Goal: Transaction & Acquisition: Purchase product/service

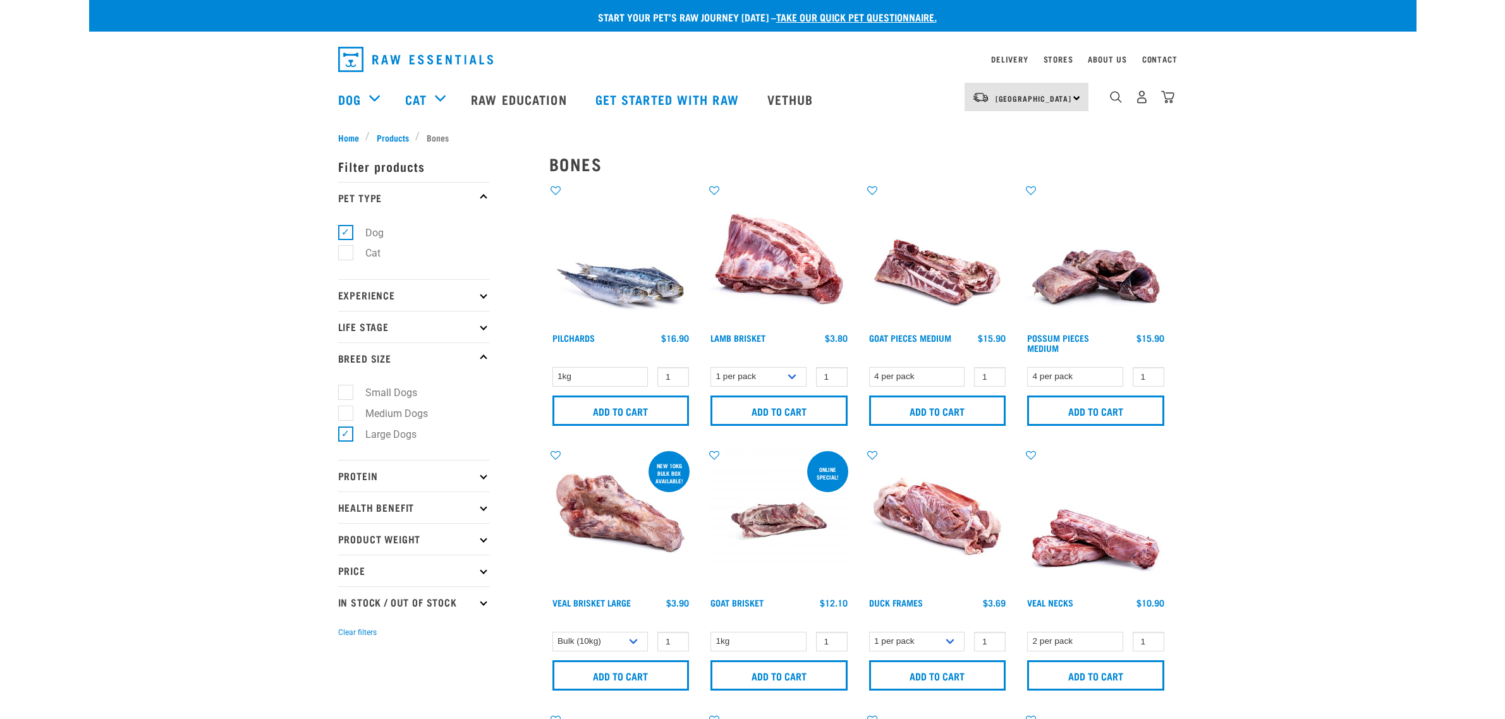
select select "700283"
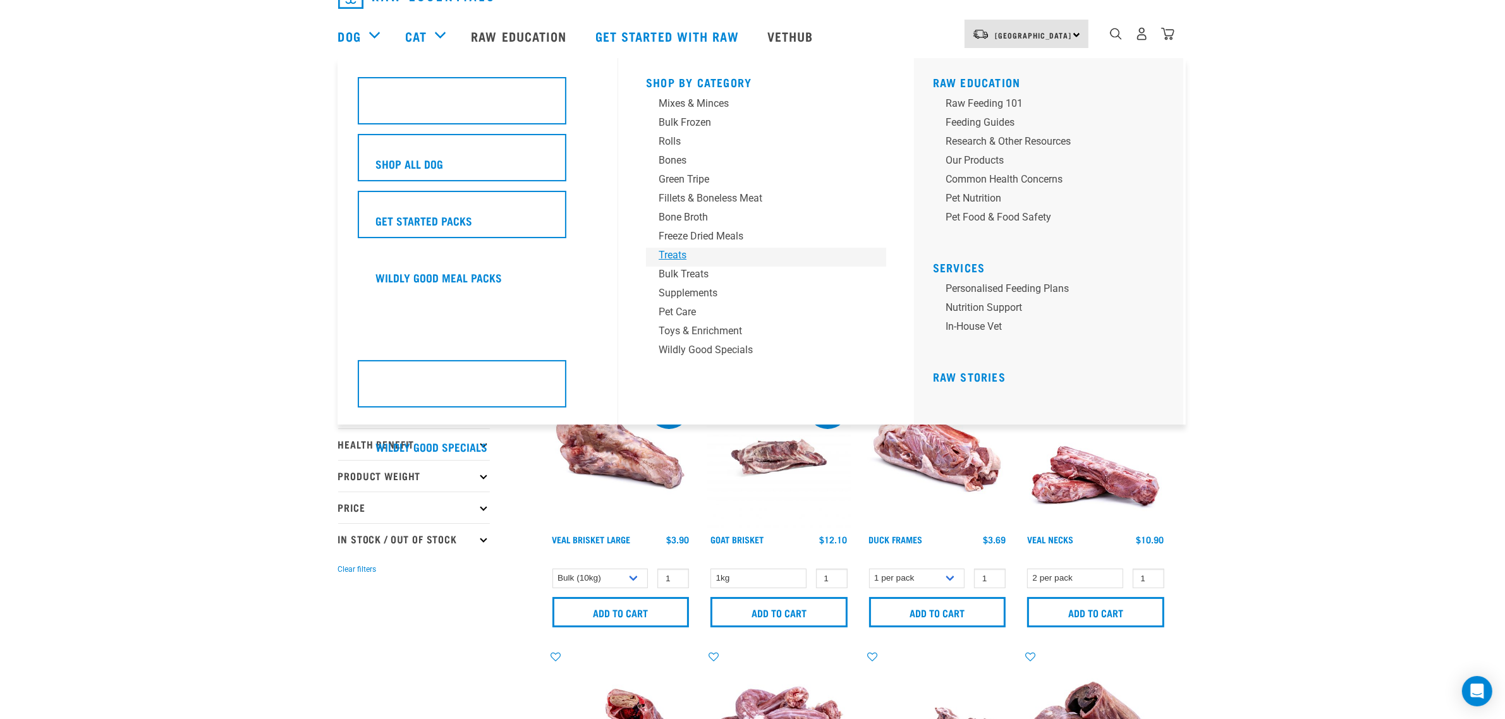
click at [678, 253] on div "Treats" at bounding box center [757, 255] width 197 height 15
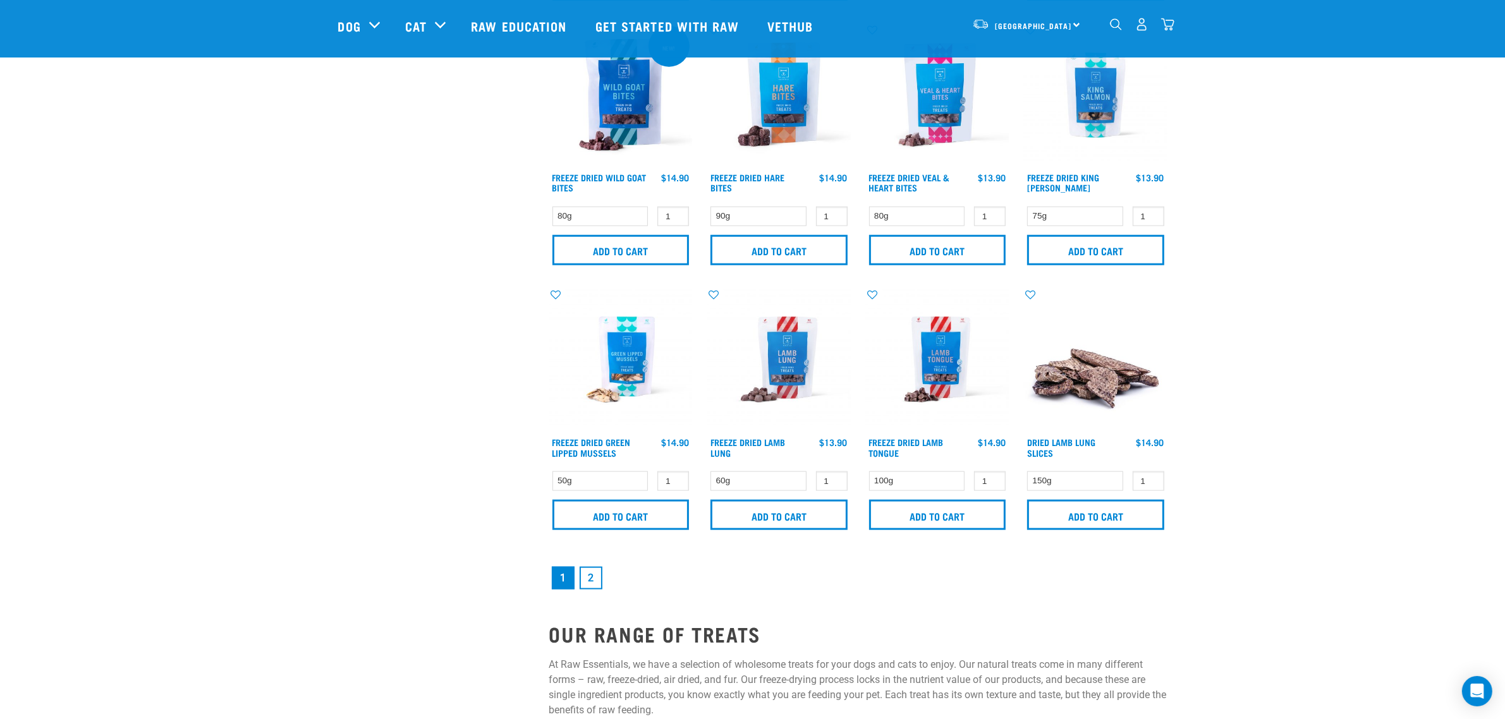
scroll to position [1659, 0]
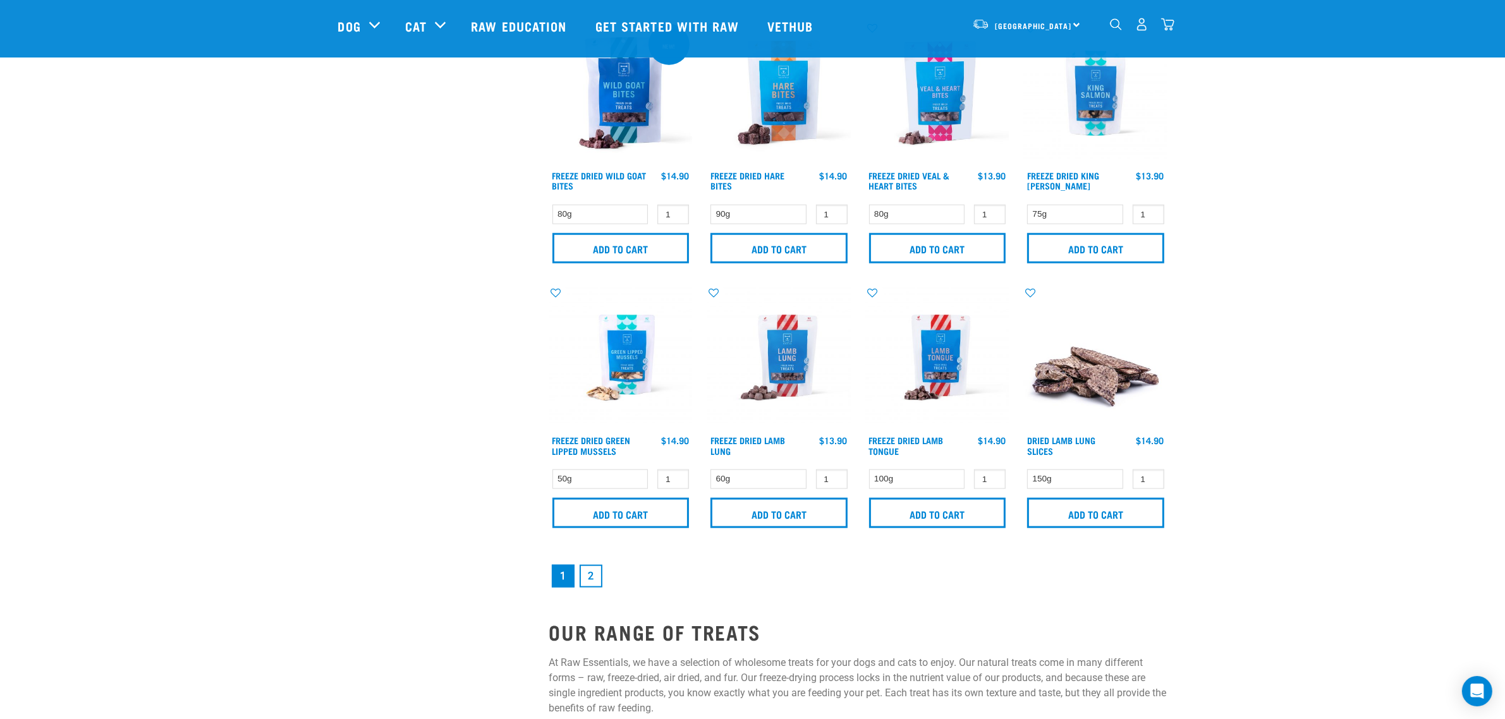
click at [588, 572] on link "2" at bounding box center [591, 576] width 23 height 23
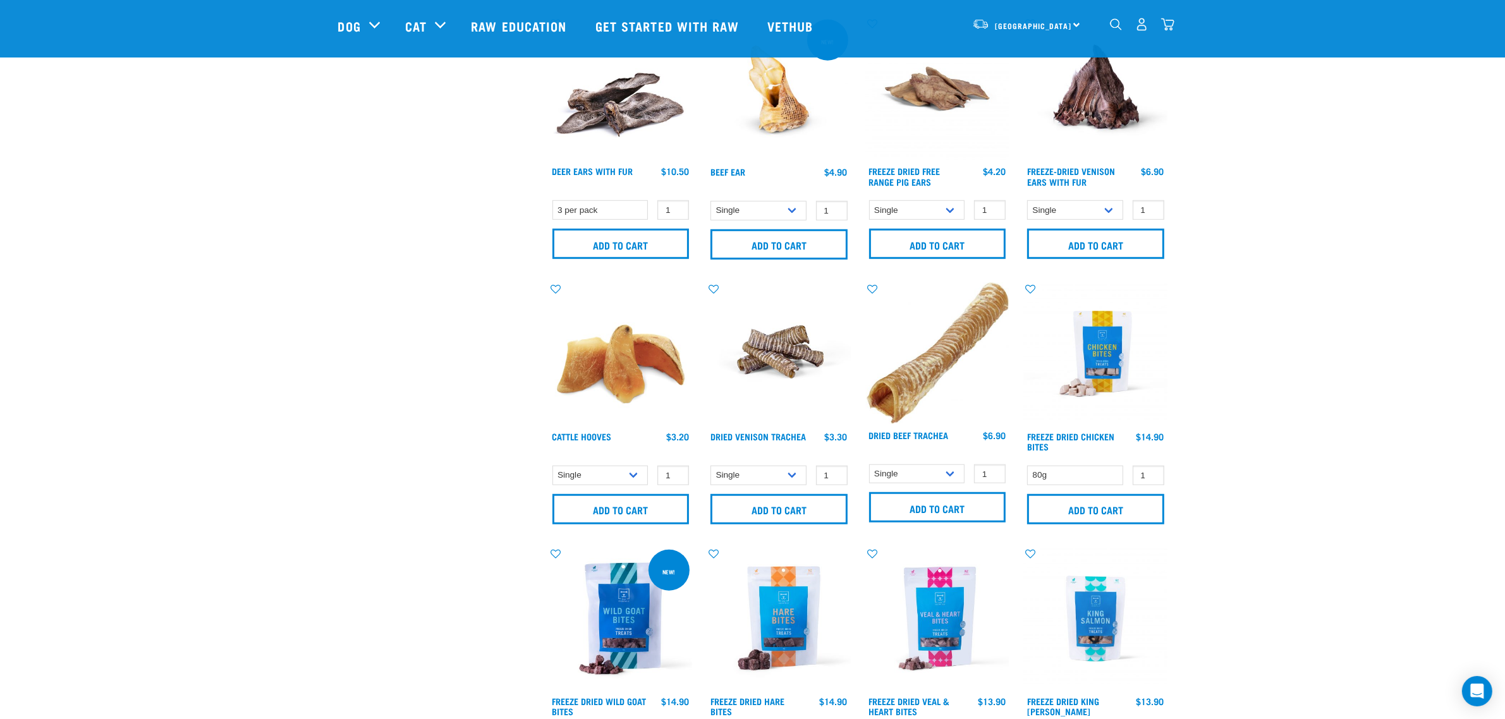
scroll to position [948, 0]
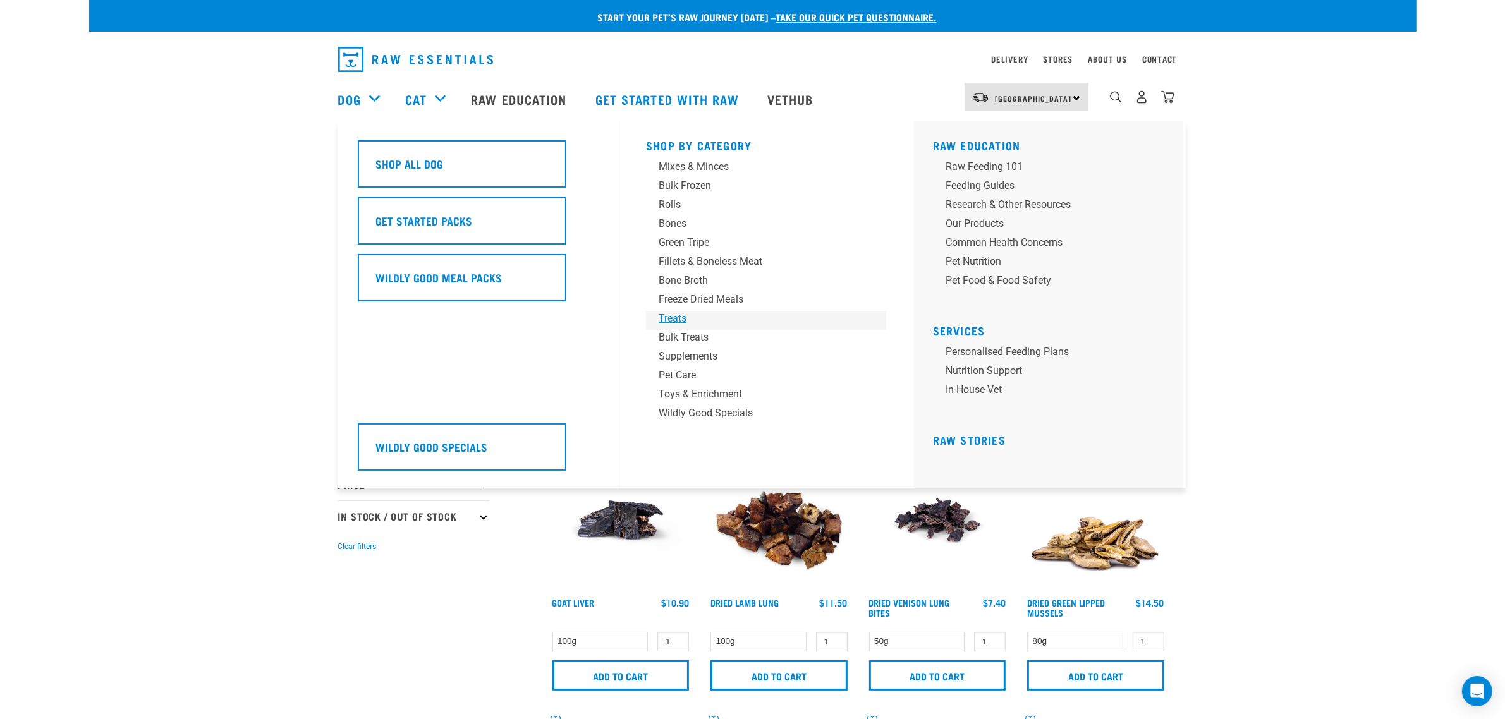
click at [687, 318] on div "Treats" at bounding box center [757, 318] width 197 height 15
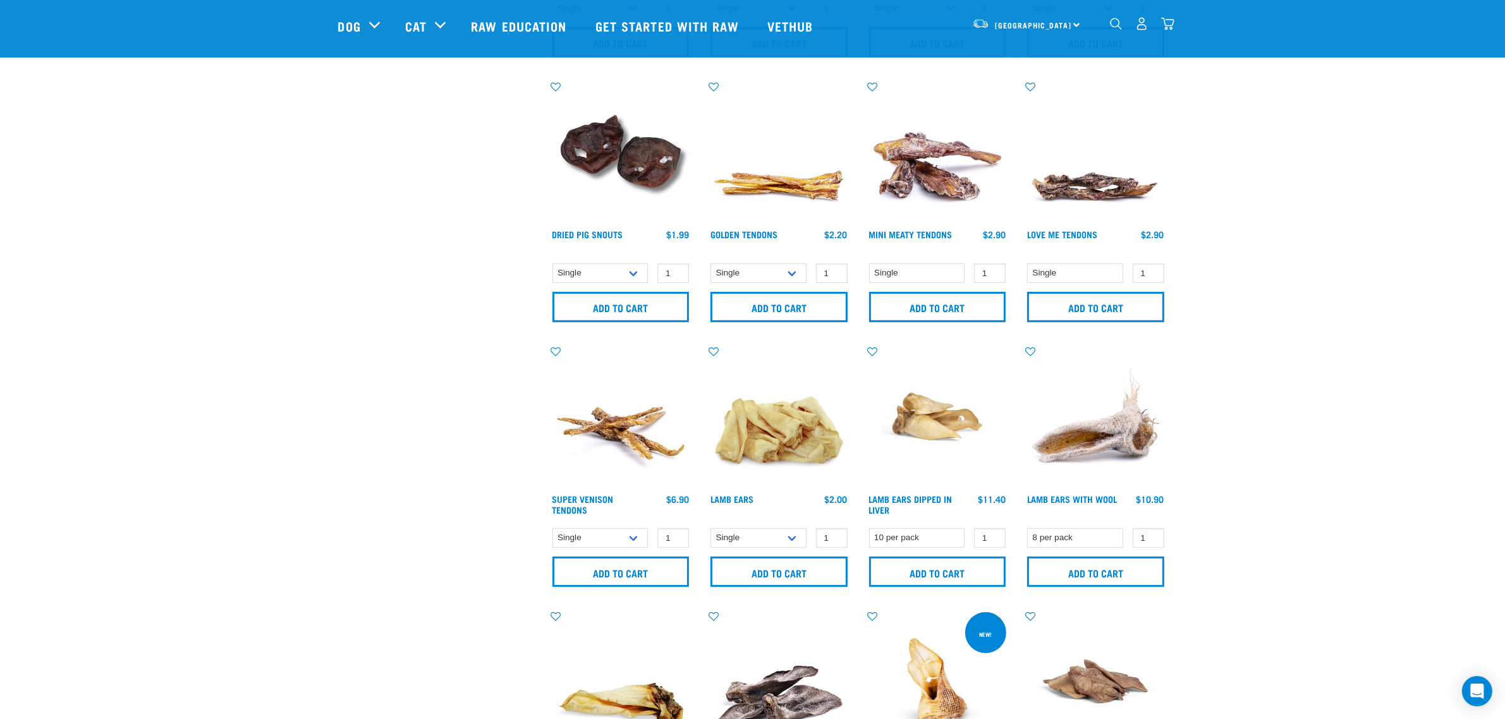
scroll to position [553, 0]
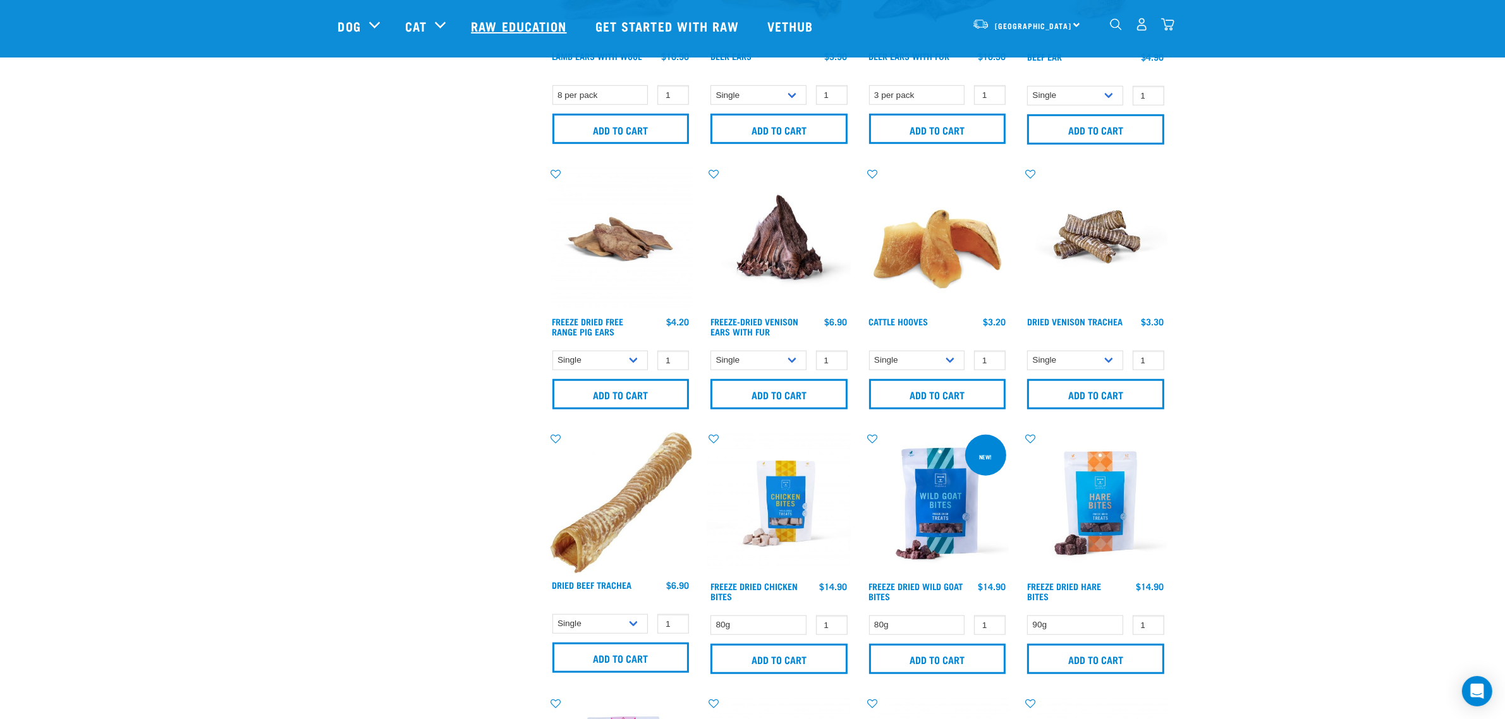
scroll to position [1041, 0]
